Goal: Task Accomplishment & Management: Use online tool/utility

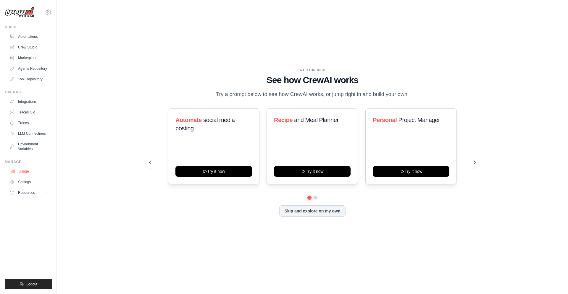
click at [24, 175] on link "Usage" at bounding box center [30, 171] width 45 height 9
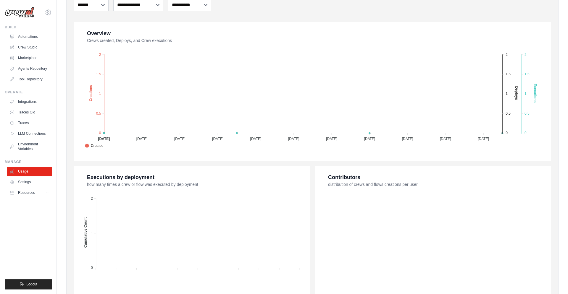
scroll to position [135, 0]
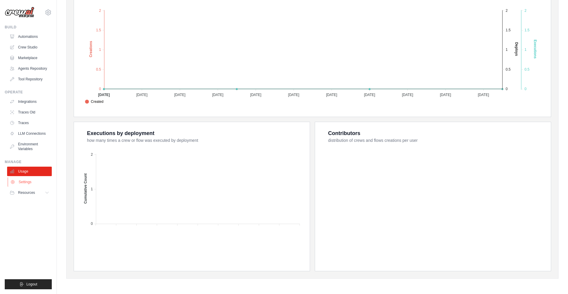
click at [26, 187] on link "Settings" at bounding box center [30, 181] width 45 height 9
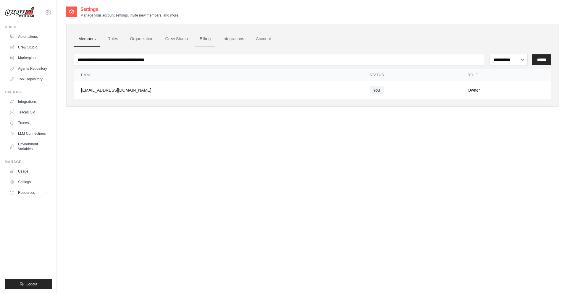
click at [215, 38] on link "Billing" at bounding box center [205, 39] width 20 height 16
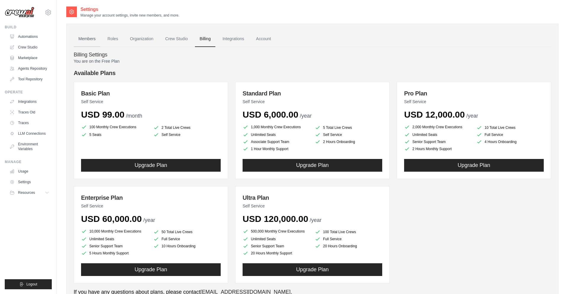
click at [83, 38] on link "Members" at bounding box center [87, 39] width 27 height 16
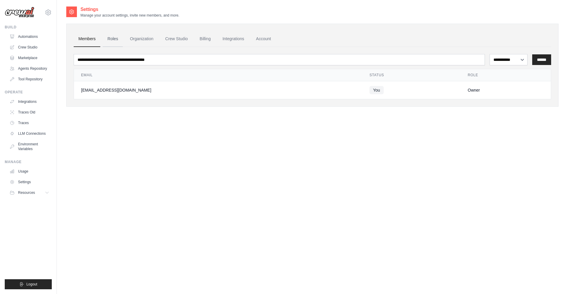
click at [119, 38] on link "Roles" at bounding box center [113, 39] width 20 height 16
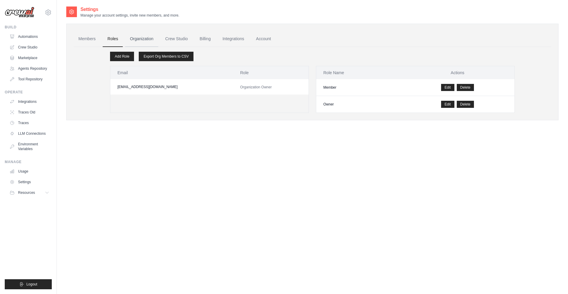
click at [148, 38] on link "Organization" at bounding box center [141, 39] width 33 height 16
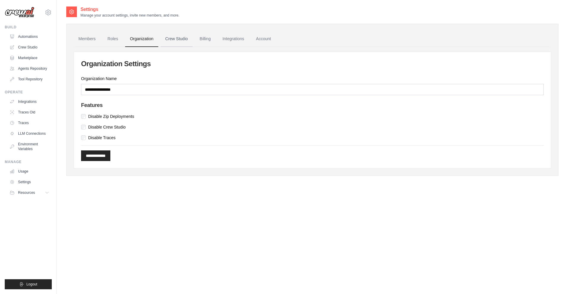
click at [187, 40] on link "Crew Studio" at bounding box center [177, 39] width 32 height 16
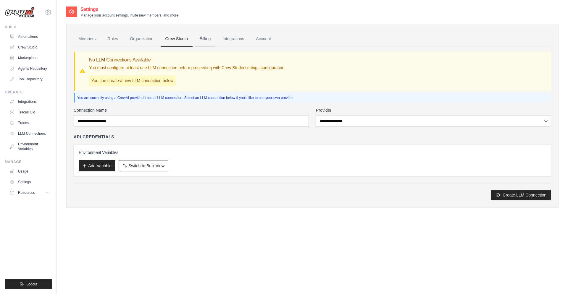
click at [215, 40] on link "Billing" at bounding box center [205, 39] width 20 height 16
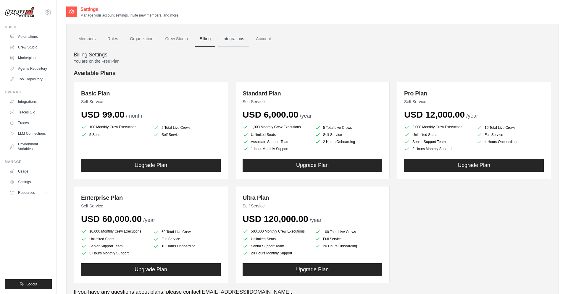
click at [249, 40] on link "Integrations" at bounding box center [233, 39] width 31 height 16
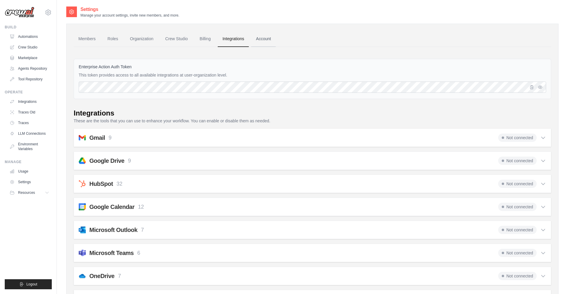
click at [276, 40] on link "Account" at bounding box center [263, 39] width 25 height 16
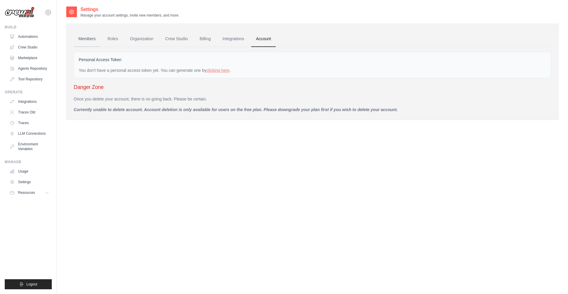
click at [83, 37] on link "Members" at bounding box center [87, 39] width 27 height 16
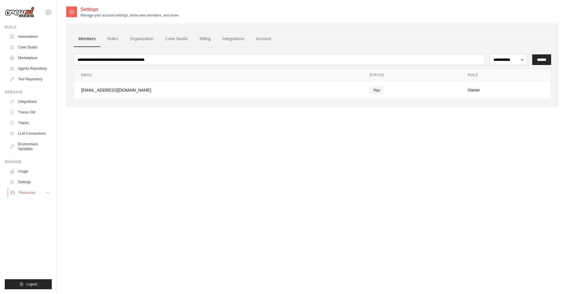
click at [35, 195] on span "Resources" at bounding box center [27, 192] width 17 height 5
click at [31, 176] on link "Usage" at bounding box center [30, 171] width 45 height 9
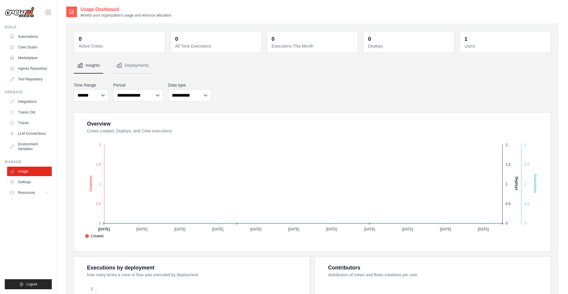
click at [49, 11] on icon at bounding box center [48, 12] width 7 height 7
click at [64, 36] on span "Settings" at bounding box center [73, 37] width 47 height 6
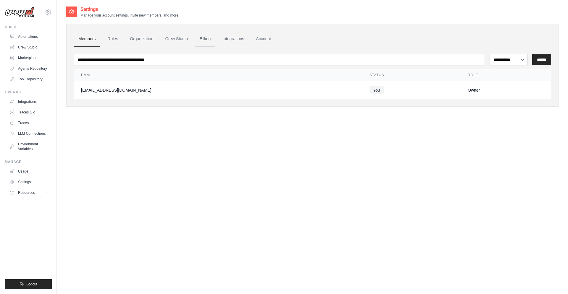
click at [215, 38] on link "Billing" at bounding box center [205, 39] width 20 height 16
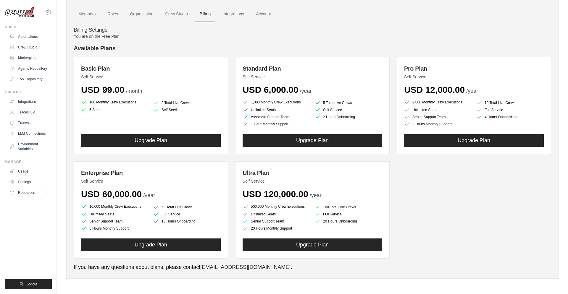
scroll to position [27, 0]
drag, startPoint x: 84, startPoint y: 34, endPoint x: 98, endPoint y: 35, distance: 14.0
click at [98, 35] on p "You are on the Free Plan" at bounding box center [312, 36] width 477 height 6
click at [116, 30] on h4 "Billing Settings" at bounding box center [312, 30] width 477 height 7
click at [33, 36] on link "Automations" at bounding box center [30, 36] width 45 height 9
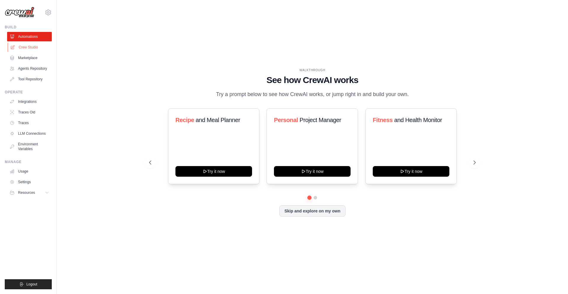
click at [33, 45] on link "Crew Studio" at bounding box center [30, 47] width 45 height 9
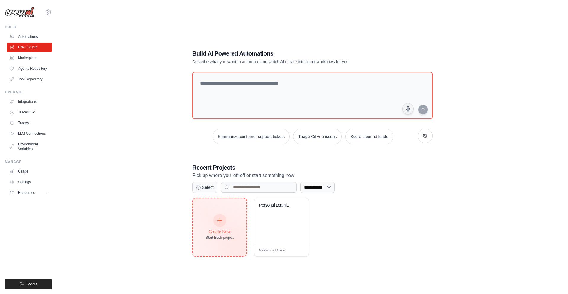
click at [226, 219] on div at bounding box center [219, 220] width 13 height 13
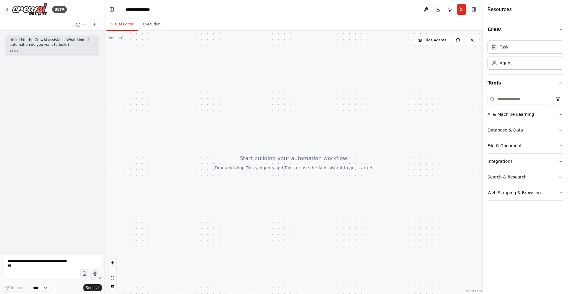
drag, startPoint x: 131, startPoint y: 106, endPoint x: 104, endPoint y: 104, distance: 26.8
click at [104, 104] on div "**********" at bounding box center [284, 147] width 568 height 294
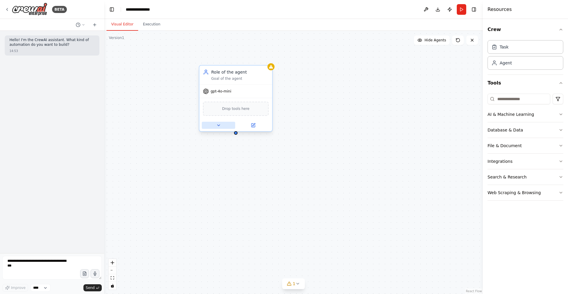
click at [215, 124] on button at bounding box center [218, 125] width 33 height 7
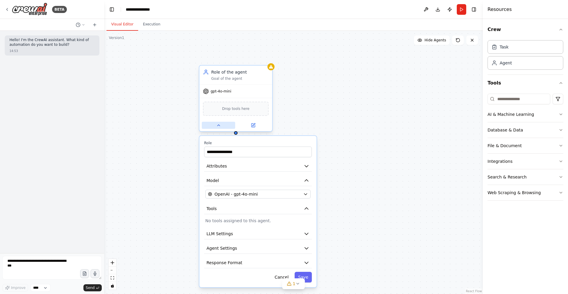
click at [215, 124] on button at bounding box center [218, 125] width 33 height 7
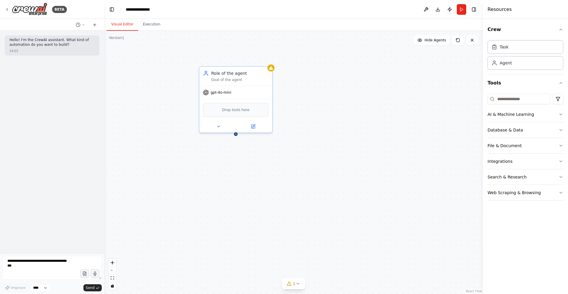
click at [319, 109] on div "Role of the agent Goal of the agent gpt-4o-mini Drop tools here" at bounding box center [293, 163] width 379 height 264
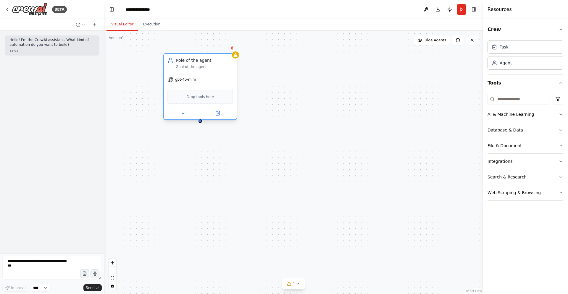
drag, startPoint x: 255, startPoint y: 105, endPoint x: 220, endPoint y: 96, distance: 36.5
click at [220, 96] on div "Drop tools here" at bounding box center [200, 97] width 66 height 14
click at [143, 22] on button "Execution" at bounding box center [151, 24] width 27 height 12
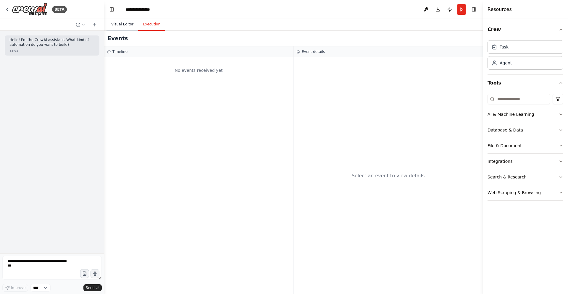
click at [120, 23] on button "Visual Editor" at bounding box center [122, 24] width 32 height 12
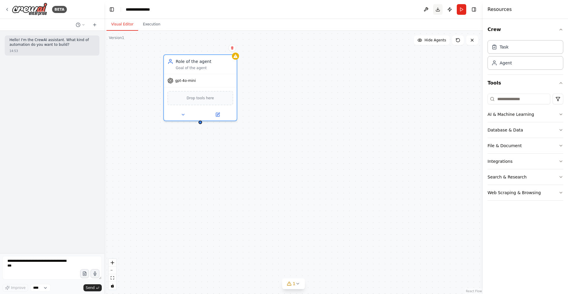
click at [435, 11] on button "Download" at bounding box center [437, 9] width 9 height 11
click at [364, 122] on div "Role of the agent Goal of the agent gpt-4o-mini Drop tools here" at bounding box center [293, 163] width 379 height 264
click at [511, 131] on div "Database & Data" at bounding box center [504, 130] width 35 height 6
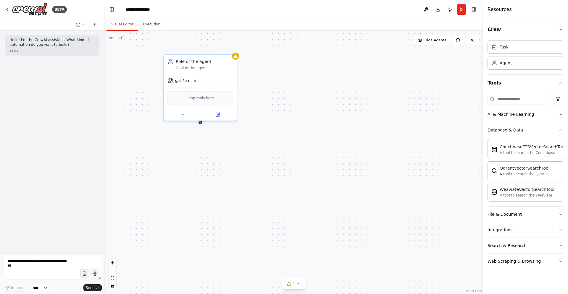
click at [508, 131] on div "Database & Data" at bounding box center [504, 130] width 35 height 6
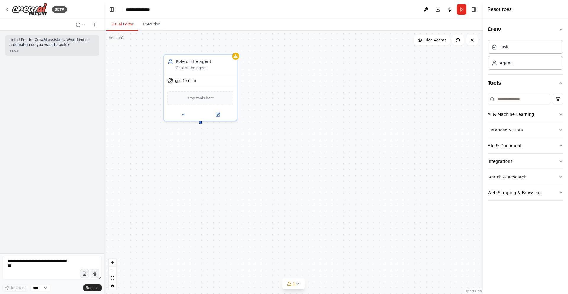
click at [511, 116] on div "AI & Machine Learning" at bounding box center [510, 115] width 46 height 6
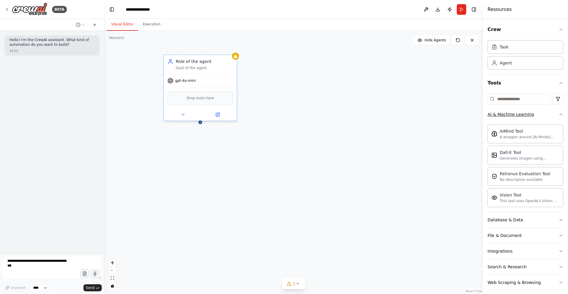
click at [511, 116] on div "AI & Machine Learning" at bounding box center [510, 115] width 46 height 6
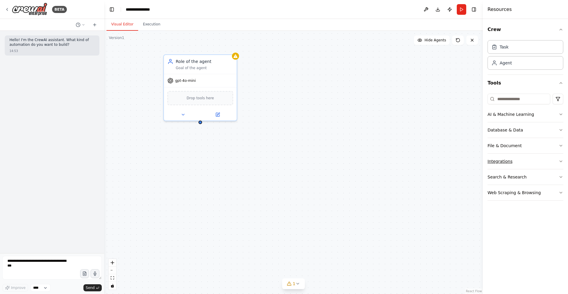
click at [513, 161] on button "Integrations" at bounding box center [525, 161] width 76 height 15
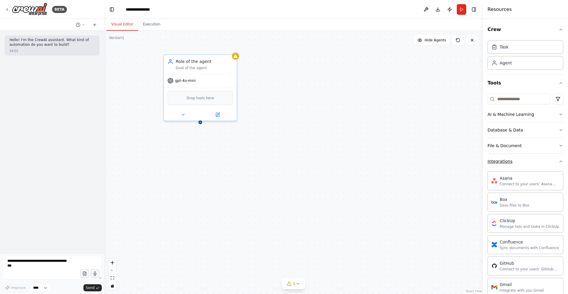
click at [513, 161] on button "Integrations" at bounding box center [525, 161] width 76 height 15
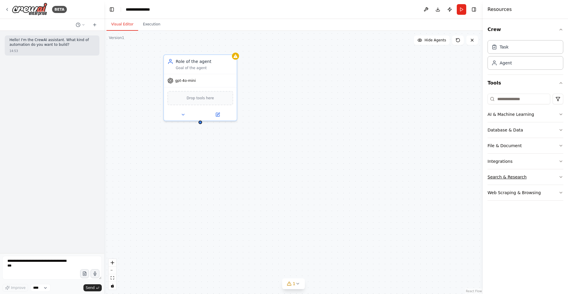
click at [513, 175] on div "Search & Research" at bounding box center [506, 177] width 39 height 6
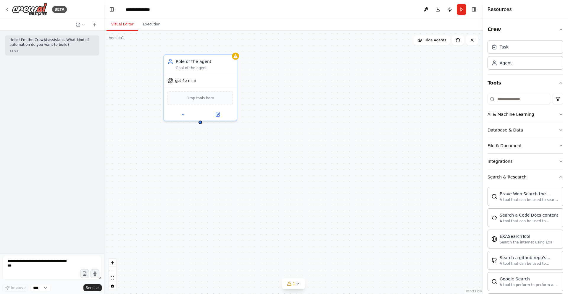
click at [513, 175] on div "Search & Research" at bounding box center [506, 177] width 39 height 6
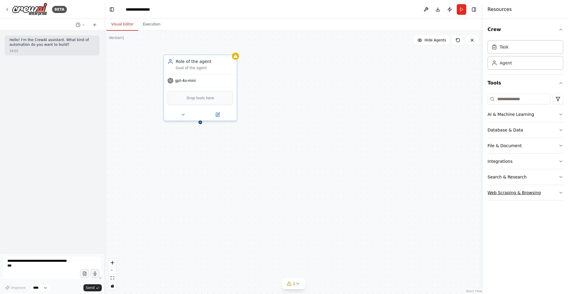
click at [514, 191] on div "Web Scraping & Browsing" at bounding box center [513, 193] width 53 height 6
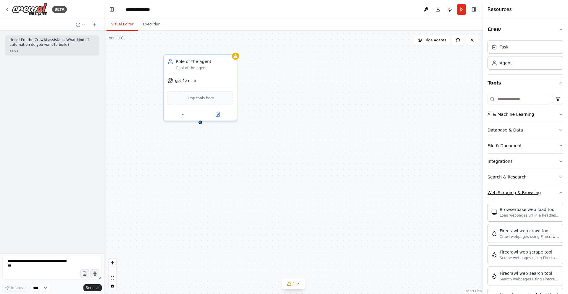
click at [514, 191] on div "Web Scraping & Browsing" at bounding box center [513, 193] width 53 height 6
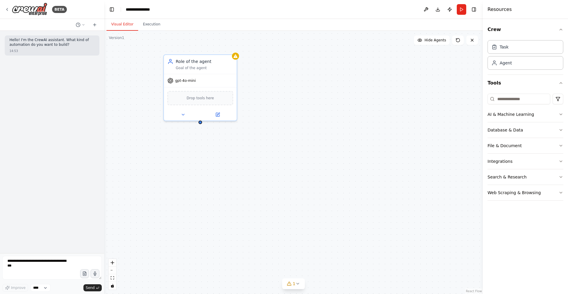
click at [366, 145] on div "Role of the agent Goal of the agent gpt-4o-mini Drop tools here" at bounding box center [293, 163] width 379 height 264
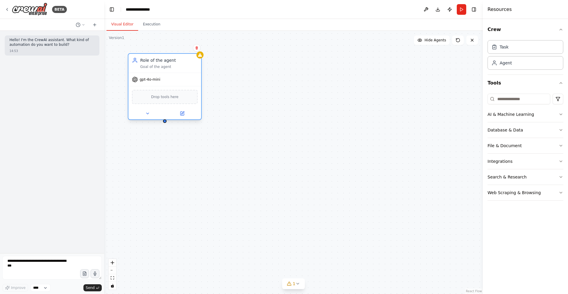
drag, startPoint x: 218, startPoint y: 77, endPoint x: 184, endPoint y: 79, distance: 34.0
click at [184, 79] on div "gpt-4o-mini" at bounding box center [164, 79] width 73 height 13
click at [268, 126] on div "Role of the agent Goal of the agent gpt-4o-mini Drop tools here" at bounding box center [293, 163] width 379 height 264
click at [425, 11] on button at bounding box center [425, 9] width 9 height 11
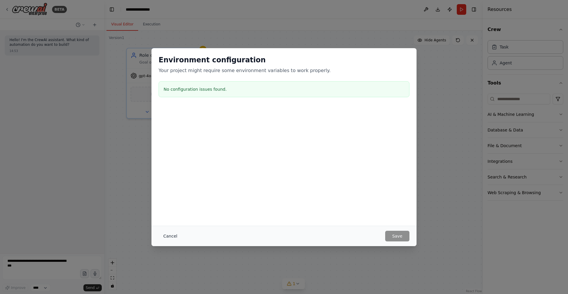
click at [167, 235] on button "Cancel" at bounding box center [170, 236] width 23 height 11
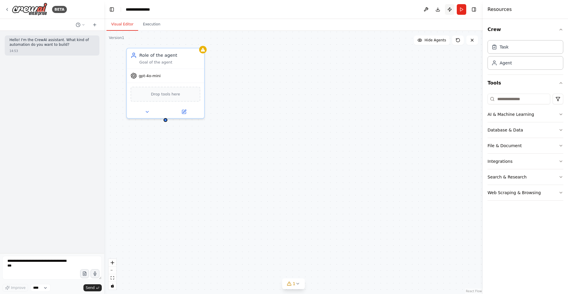
click at [449, 11] on button "Publish" at bounding box center [449, 9] width 9 height 11
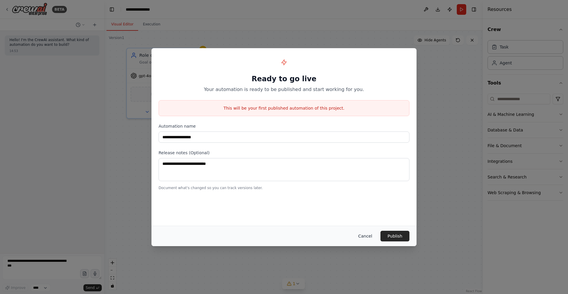
click at [367, 238] on button "Cancel" at bounding box center [364, 236] width 23 height 11
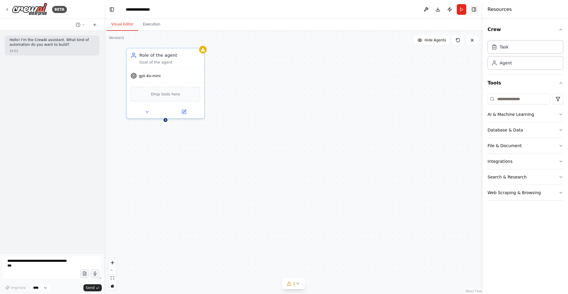
click at [475, 10] on button "Toggle Right Sidebar" at bounding box center [474, 9] width 8 height 8
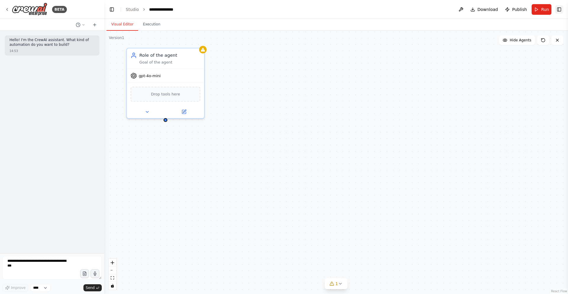
click at [561, 9] on button "Toggle Right Sidebar" at bounding box center [559, 9] width 8 height 8
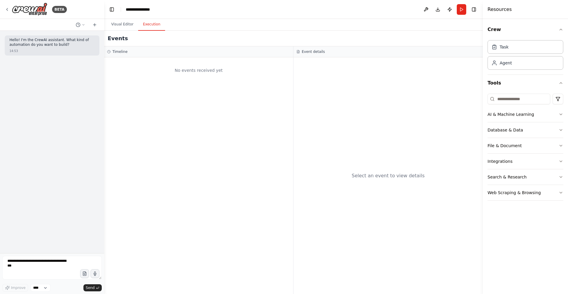
click at [146, 26] on button "Execution" at bounding box center [151, 24] width 27 height 12
click at [128, 26] on button "Visual Editor" at bounding box center [122, 24] width 32 height 12
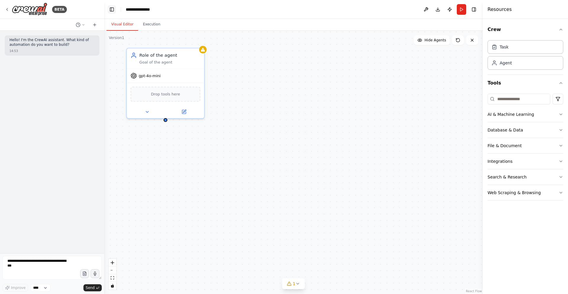
click at [113, 12] on button "Toggle Left Sidebar" at bounding box center [112, 9] width 8 height 8
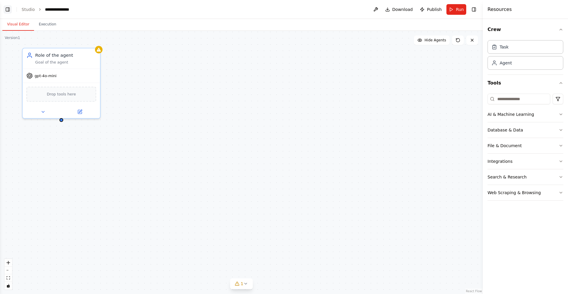
click at [4, 11] on button "Toggle Left Sidebar" at bounding box center [8, 9] width 8 height 8
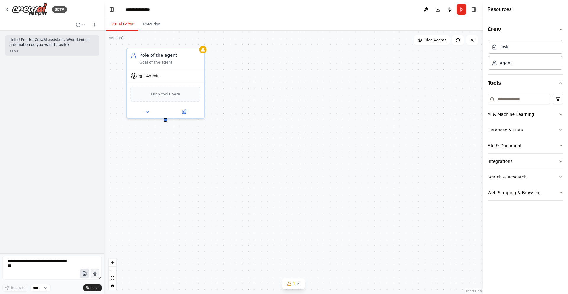
click at [84, 276] on icon "button" at bounding box center [84, 274] width 5 height 5
click at [296, 284] on icon at bounding box center [297, 284] width 5 height 5
click at [335, 234] on div "Role of the agent Goal of the agent gpt-4o-mini Drop tools here" at bounding box center [293, 163] width 379 height 264
